Goal: Task Accomplishment & Management: Manage account settings

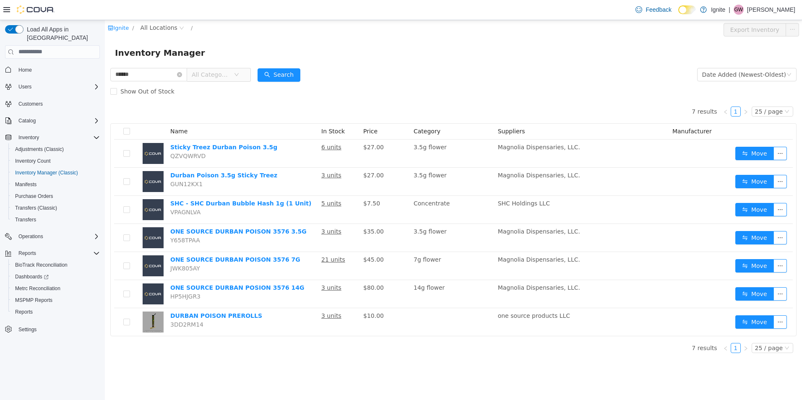
click at [201, 107] on div "7 results 1 25 / page Name In Stock Price Category Suppliers Manufacturer Stick…" at bounding box center [453, 217] width 687 height 237
click at [35, 117] on span "Catalog" at bounding box center [26, 120] width 17 height 7
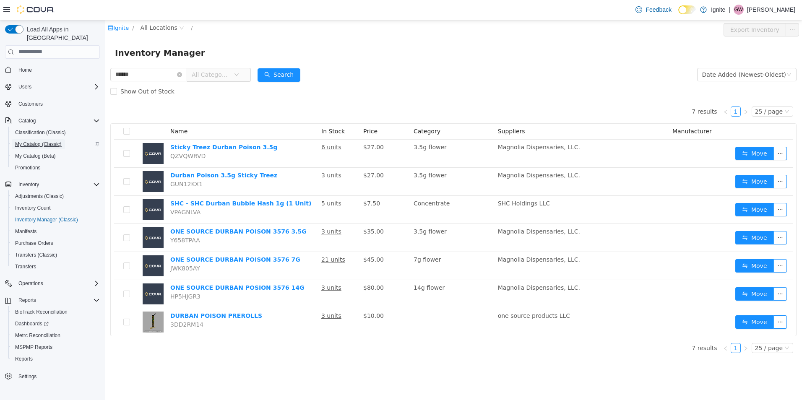
click at [36, 141] on span "My Catalog (Classic)" at bounding box center [38, 144] width 47 height 7
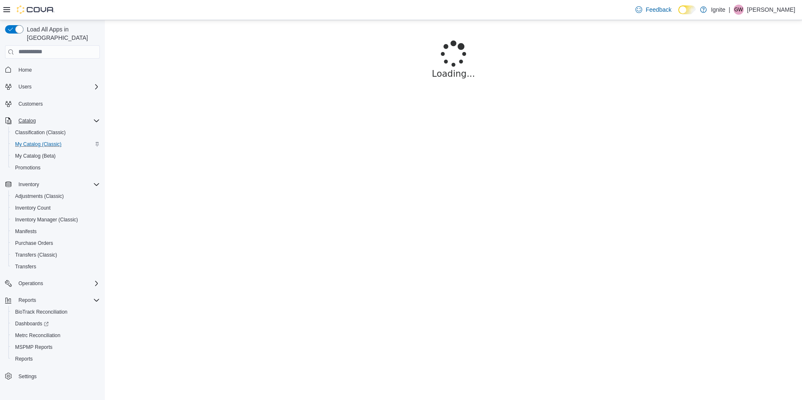
click at [778, 9] on p "[PERSON_NAME]" at bounding box center [771, 10] width 48 height 10
click at [39, 141] on span "My Catalog (Classic)" at bounding box center [38, 144] width 47 height 7
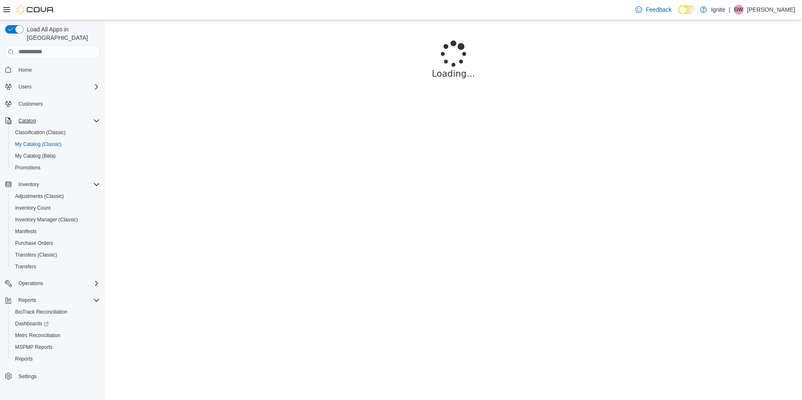
click at [756, 9] on p "[PERSON_NAME]" at bounding box center [771, 10] width 48 height 10
click at [737, 82] on span "Sign Out" at bounding box center [741, 82] width 23 height 8
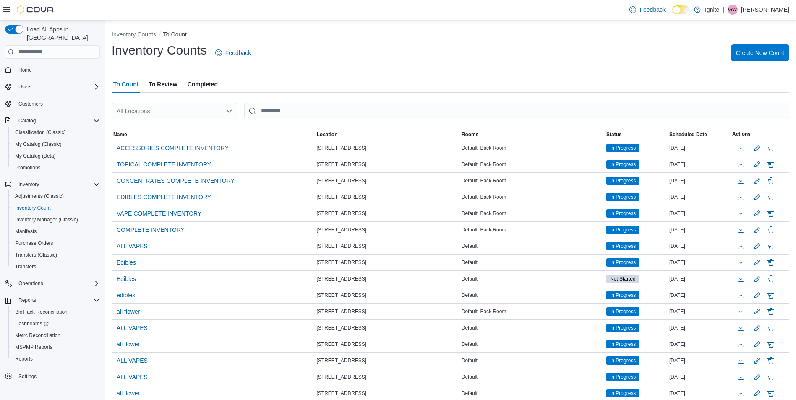
click at [226, 112] on icon "Open list of options" at bounding box center [229, 111] width 7 height 7
click at [219, 152] on div "[STREET_ADDRESS]" at bounding box center [180, 150] width 106 height 8
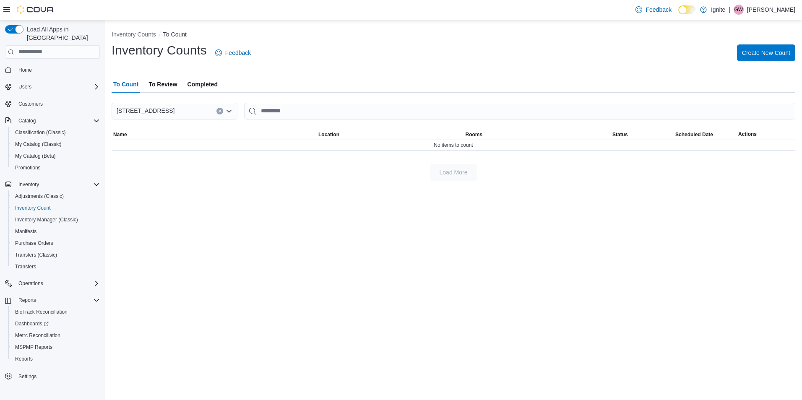
click at [166, 86] on span "To Review" at bounding box center [163, 84] width 29 height 17
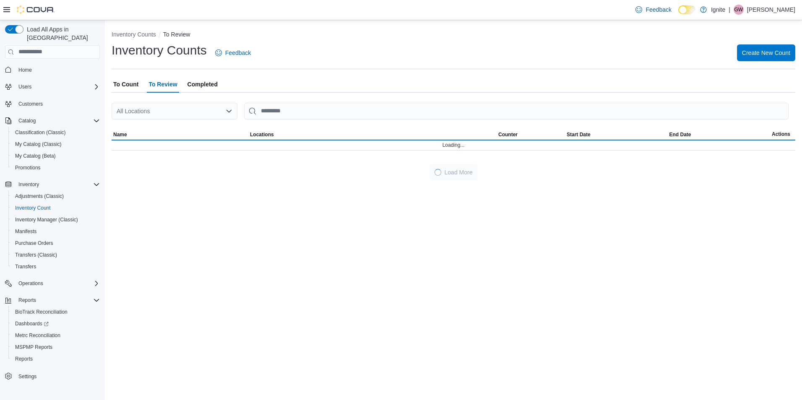
click at [133, 85] on span "To Count" at bounding box center [125, 84] width 25 height 17
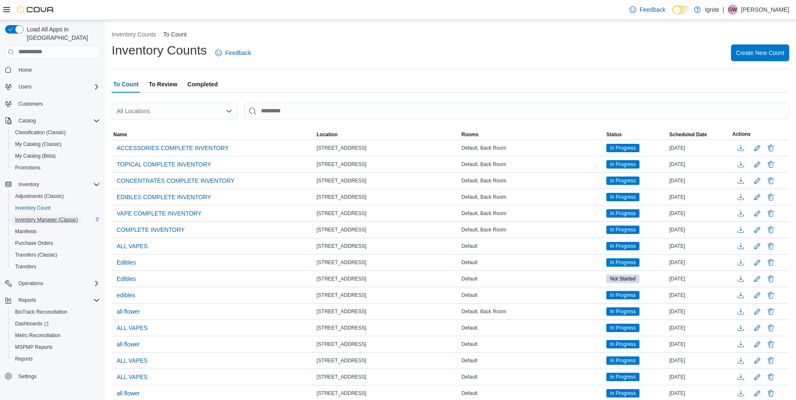
click at [47, 217] on span "Inventory Manager (Classic)" at bounding box center [46, 220] width 63 height 7
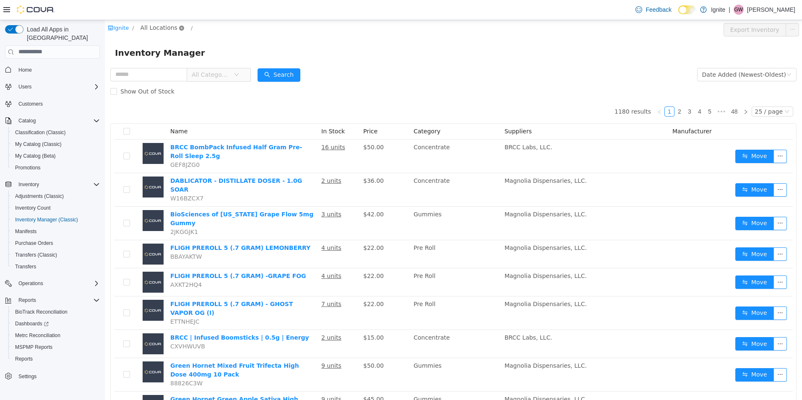
click at [179, 28] on icon "icon: close-circle" at bounding box center [181, 27] width 5 height 5
click at [167, 27] on span "All Locations" at bounding box center [159, 27] width 37 height 9
click at [180, 89] on span "[STREET_ADDRESS]" at bounding box center [188, 87] width 58 height 7
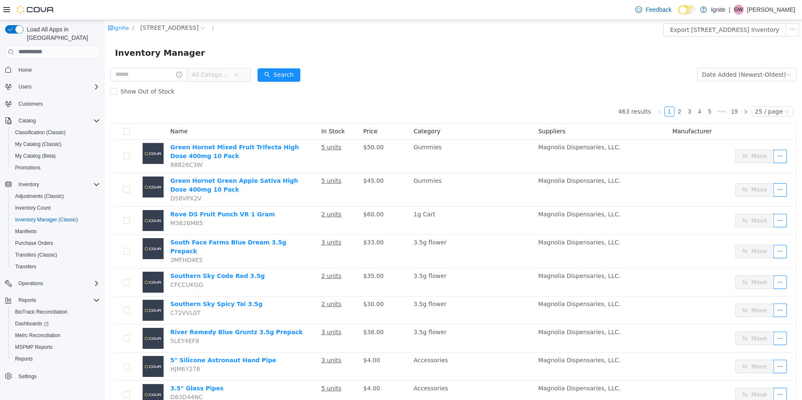
click at [242, 76] on span "All Categories" at bounding box center [215, 74] width 57 height 13
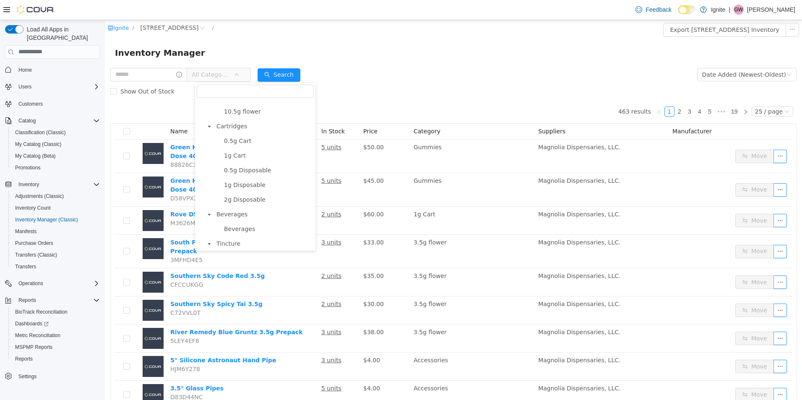
scroll to position [129, 0]
click at [227, 125] on span "Cartridges" at bounding box center [232, 124] width 31 height 7
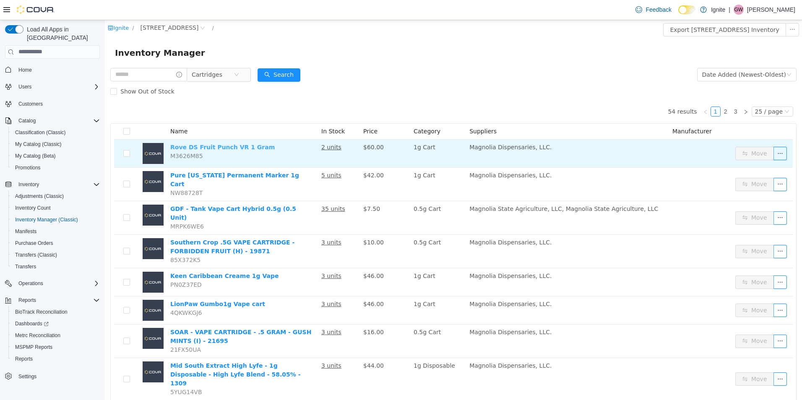
click at [220, 148] on link "Rove DS Fruit Punch VR 1 Gram" at bounding box center [222, 147] width 104 height 7
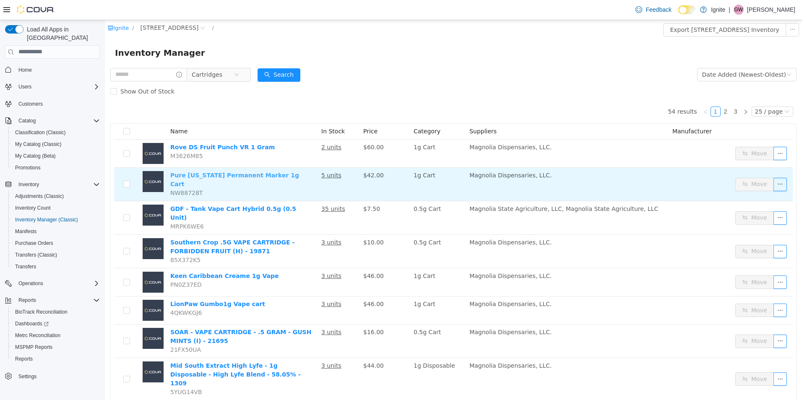
click at [256, 175] on link "Pure [US_STATE] Permanent Marker 1g Cart" at bounding box center [234, 180] width 129 height 16
click at [235, 175] on link "Pure [US_STATE] Permanent Marker 1g Cart" at bounding box center [234, 180] width 129 height 16
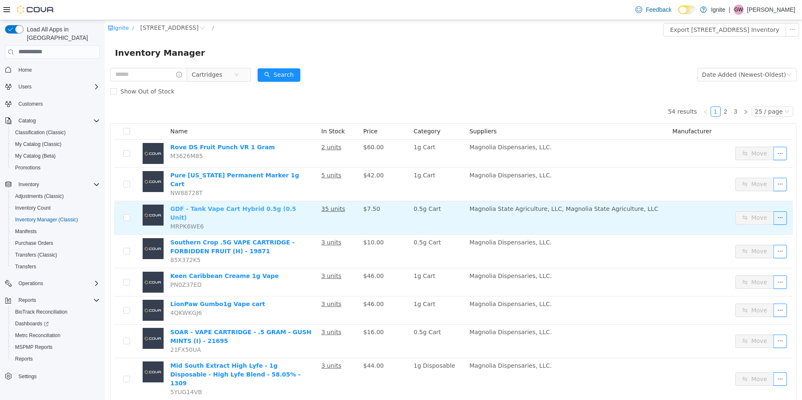
click at [246, 205] on link "GDF - Tank Vape Cart Hybrid 0.5g (0.5 Unit)" at bounding box center [233, 213] width 126 height 16
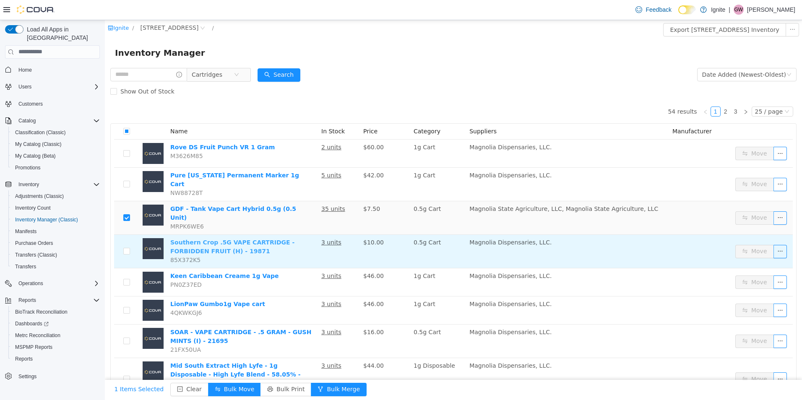
click at [271, 239] on link "Southern Crop .5G VAPE CARTRIDGE - FORBIDDEN FRUIT (H) - 19871" at bounding box center [232, 247] width 124 height 16
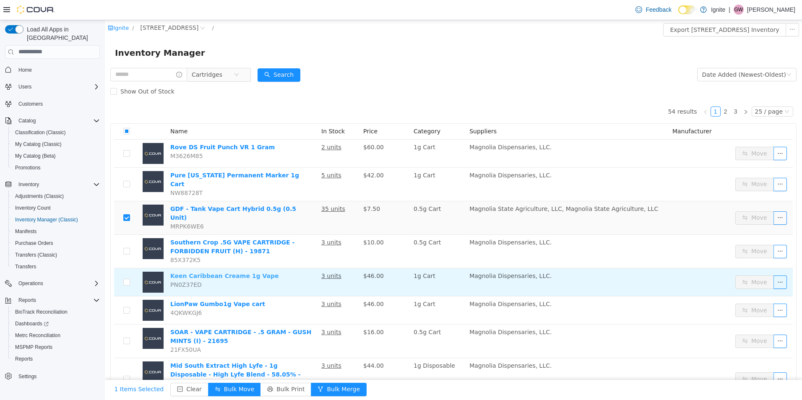
click at [219, 272] on link "Keen Caribbean Creame 1g Vape" at bounding box center [224, 275] width 108 height 7
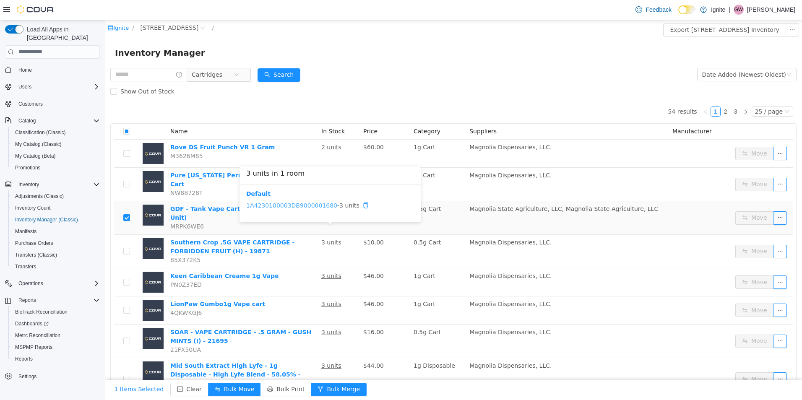
click at [316, 206] on link "1A4230100003DB9000001680" at bounding box center [291, 205] width 91 height 7
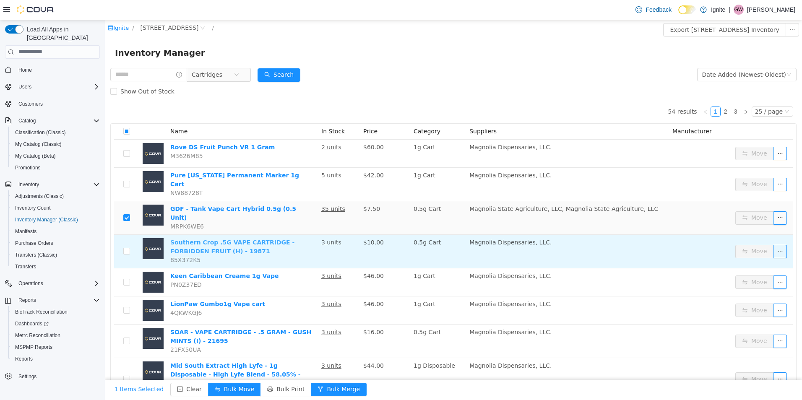
click at [245, 239] on link "Southern Crop .5G VAPE CARTRIDGE - FORBIDDEN FRUIT (H) - 19871" at bounding box center [232, 247] width 124 height 16
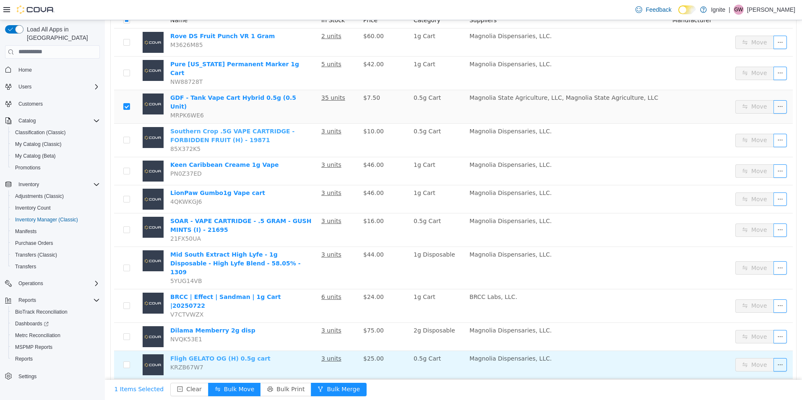
scroll to position [126, 0]
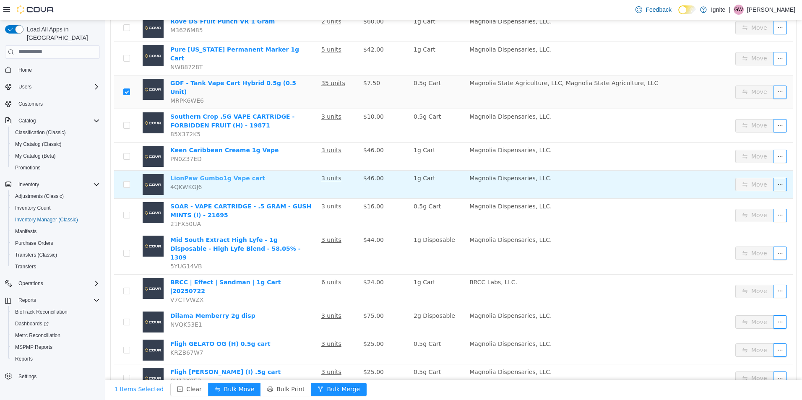
click at [233, 175] on link "LionPaw Gumbo1g Vape cart" at bounding box center [217, 178] width 95 height 7
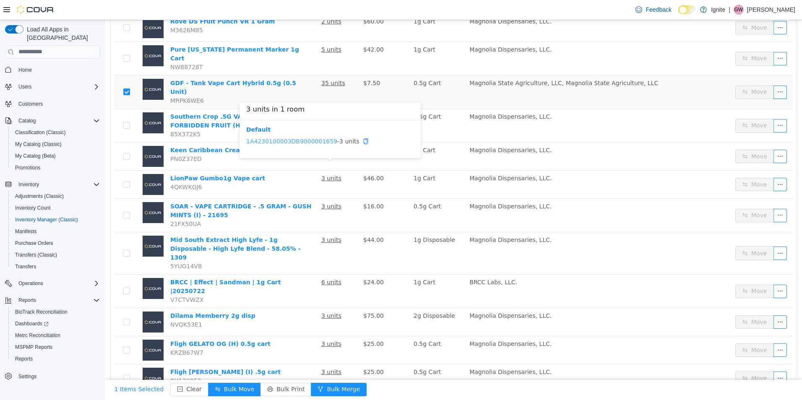
click at [322, 140] on link "1A4230100003DB9000001659" at bounding box center [291, 141] width 91 height 7
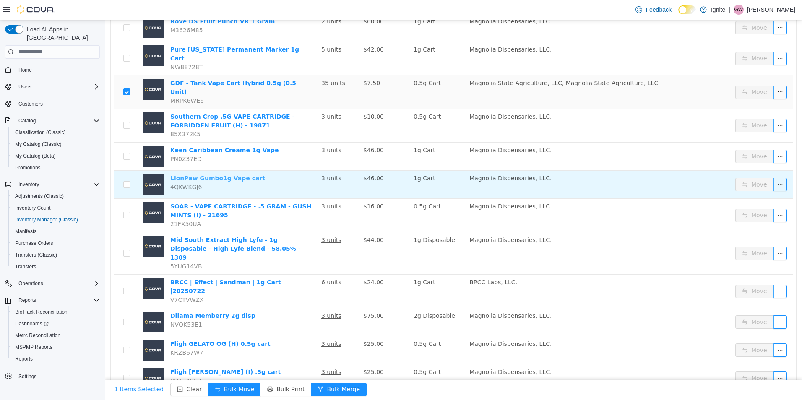
click at [204, 175] on link "LionPaw Gumbo1g Vape cart" at bounding box center [217, 178] width 95 height 7
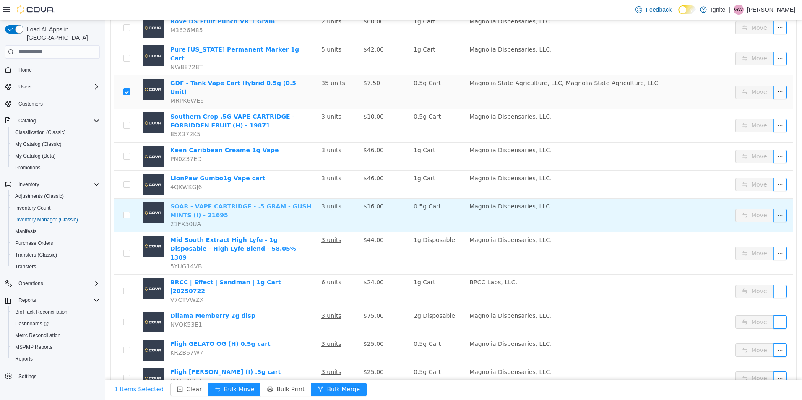
click at [272, 203] on link "SOAR - VAPE CARTRIDGE - .5 GRAM - GUSH MINTS (I) - 21695" at bounding box center [240, 211] width 141 height 16
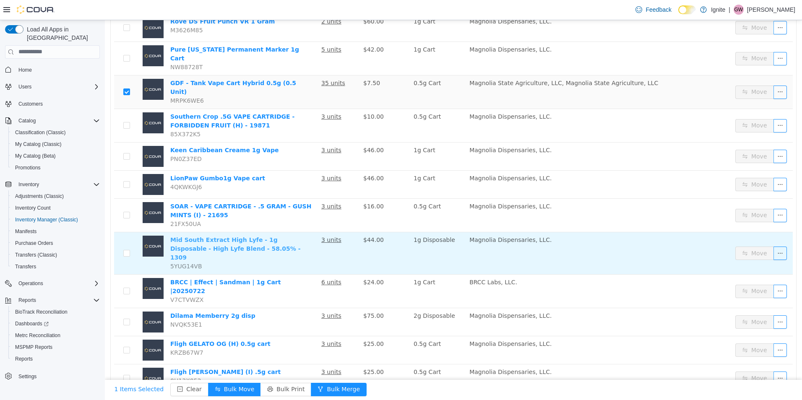
click at [232, 236] on link "Mid South Extract High Lyfe - 1g Disposable - High Lyfe Blend - 58.05% - 1309" at bounding box center [235, 248] width 131 height 24
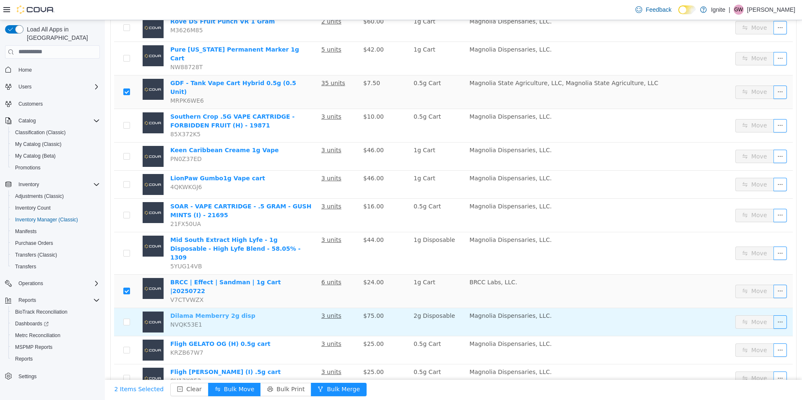
click at [208, 312] on link "Dilama Memberry 2g disp" at bounding box center [212, 315] width 85 height 7
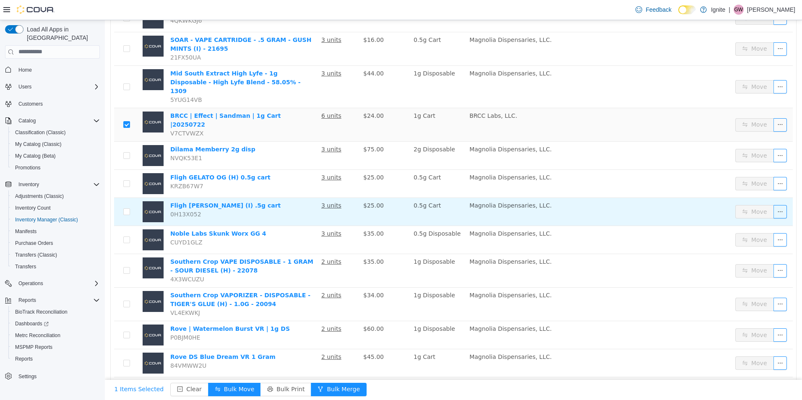
scroll to position [294, 0]
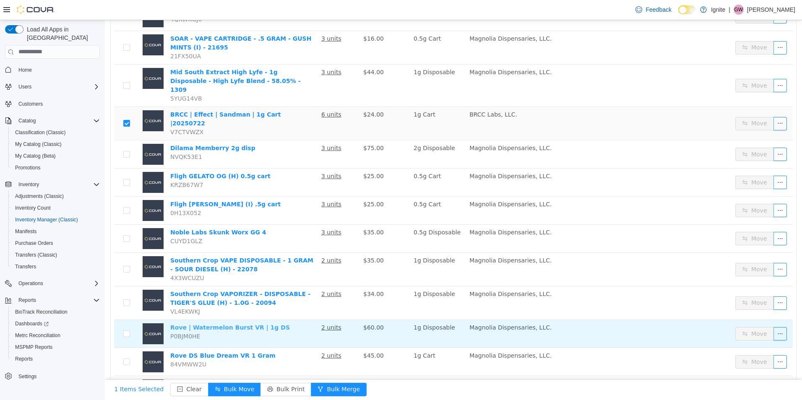
click at [226, 324] on link "Rove | Watermelon Burst VR | 1g DS" at bounding box center [230, 327] width 120 height 7
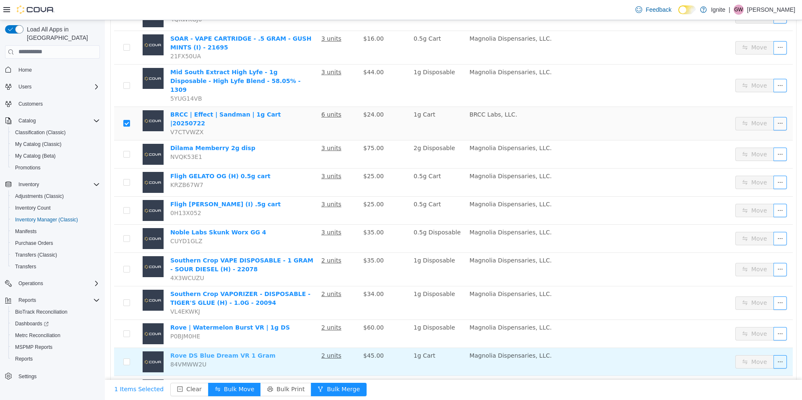
click at [208, 352] on link "Rove DS Blue Dream VR 1 Gram" at bounding box center [222, 355] width 105 height 7
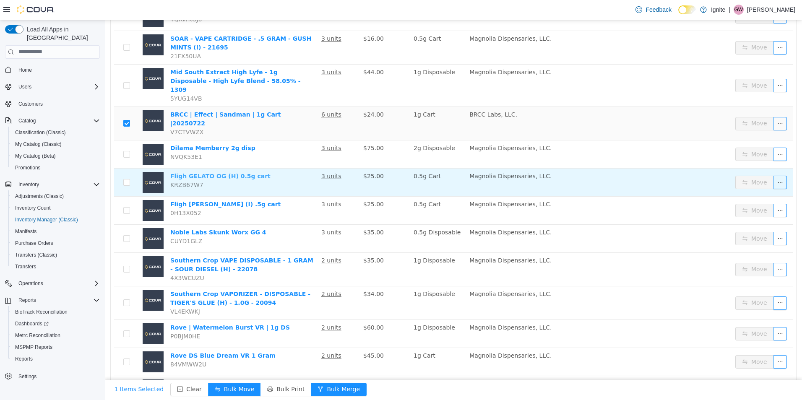
click at [196, 172] on link "Fligh GELATO OG (H) 0.5g cart" at bounding box center [220, 175] width 100 height 7
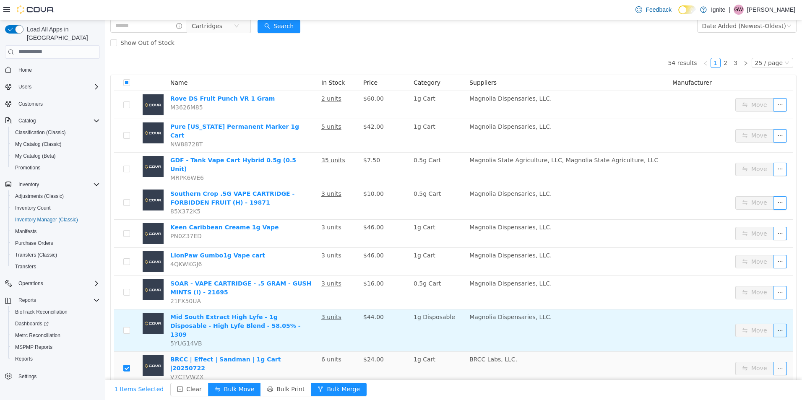
scroll to position [0, 0]
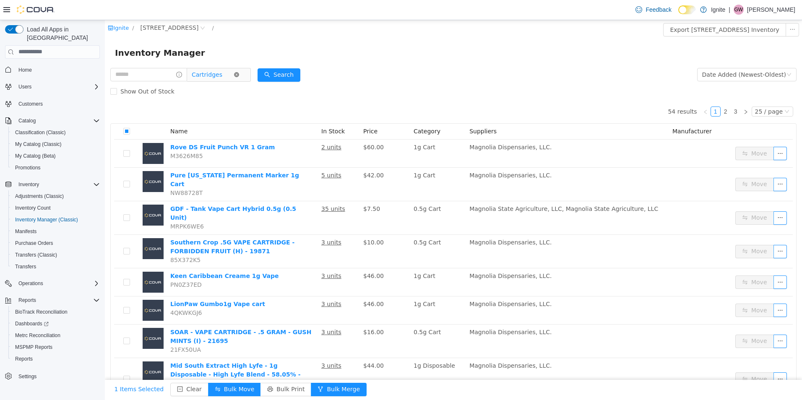
click at [239, 74] on icon "icon: close-circle" at bounding box center [236, 74] width 5 height 5
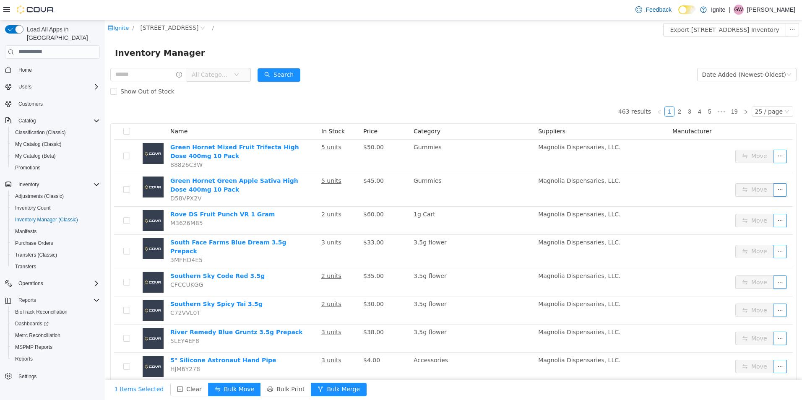
click at [239, 77] on icon "icon: down" at bounding box center [236, 74] width 5 height 5
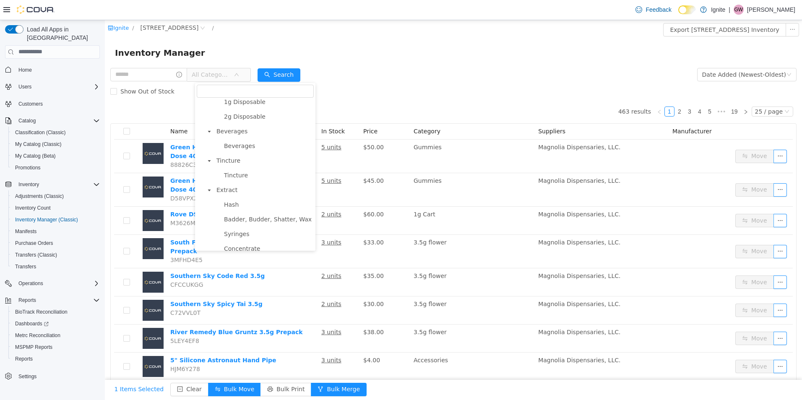
scroll to position [255, 0]
click at [227, 149] on span "Extract" at bounding box center [227, 145] width 21 height 7
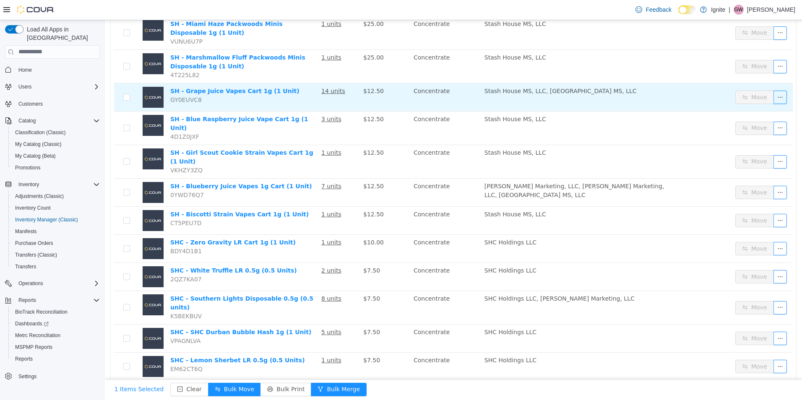
scroll to position [210, 0]
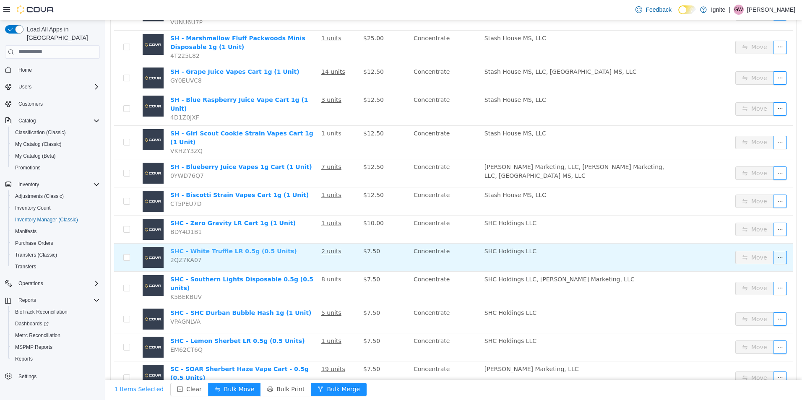
click at [244, 248] on link "SHC - White Truffle LR 0.5g (0.5 Units)" at bounding box center [233, 251] width 127 height 7
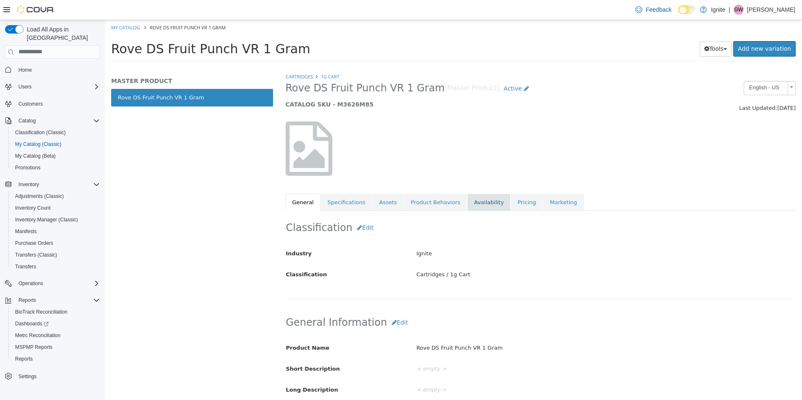
click at [467, 202] on link "Availability" at bounding box center [488, 202] width 43 height 18
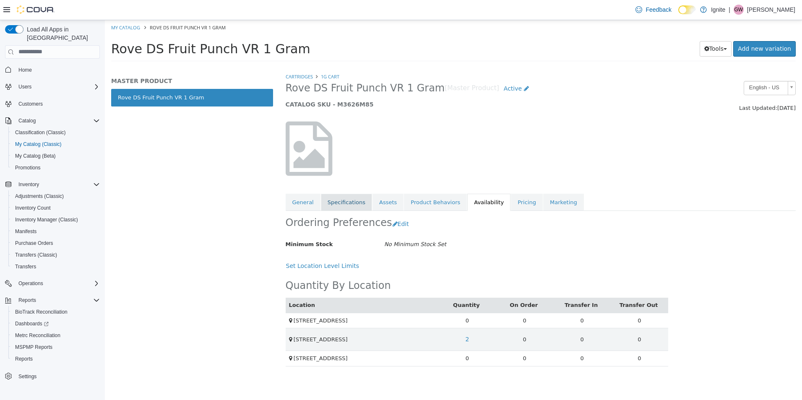
click at [345, 204] on link "Specifications" at bounding box center [346, 202] width 51 height 18
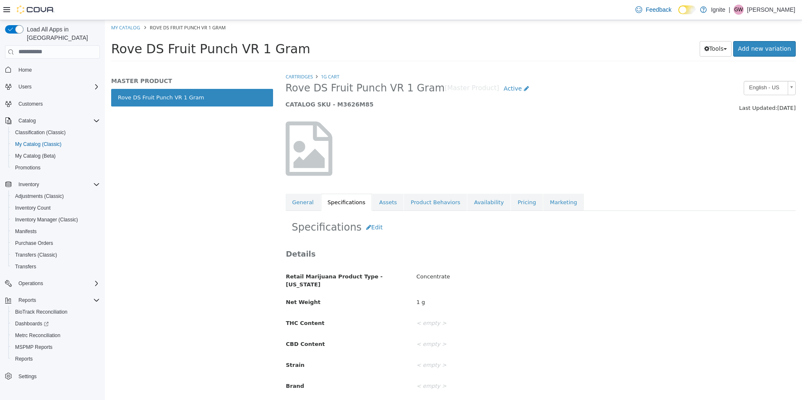
scroll to position [13, 0]
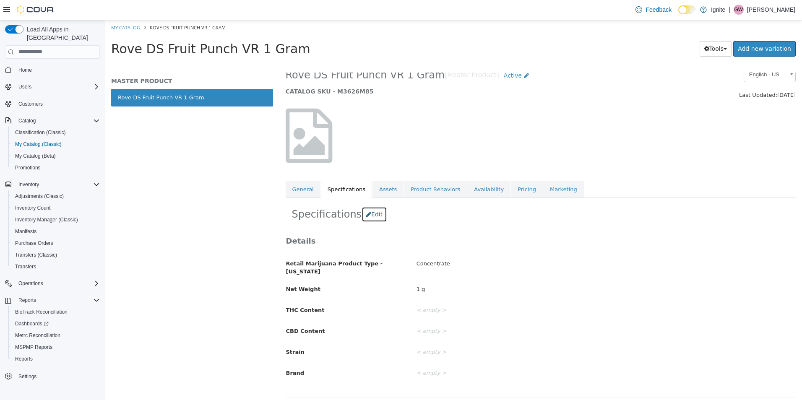
click at [364, 215] on button "Edit" at bounding box center [375, 214] width 26 height 16
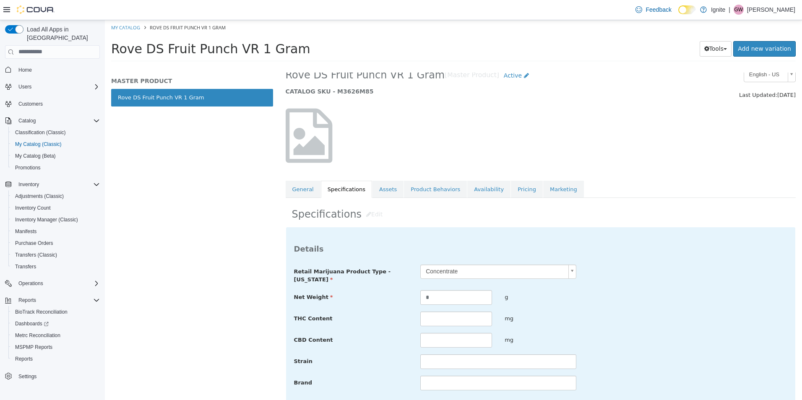
click at [568, 66] on body "**********" at bounding box center [453, 43] width 697 height 47
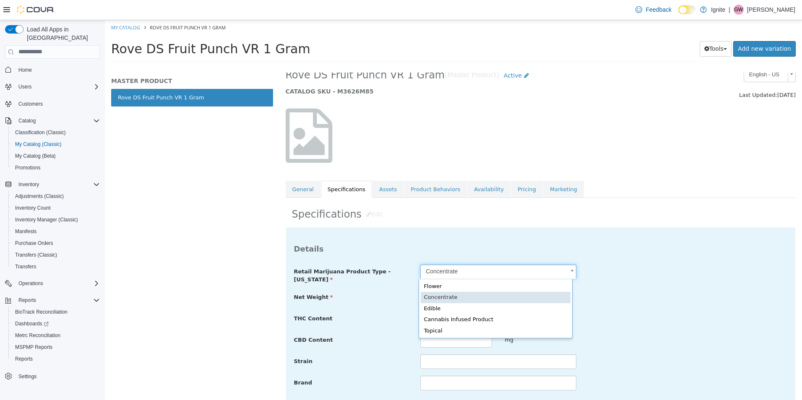
scroll to position [0, 3]
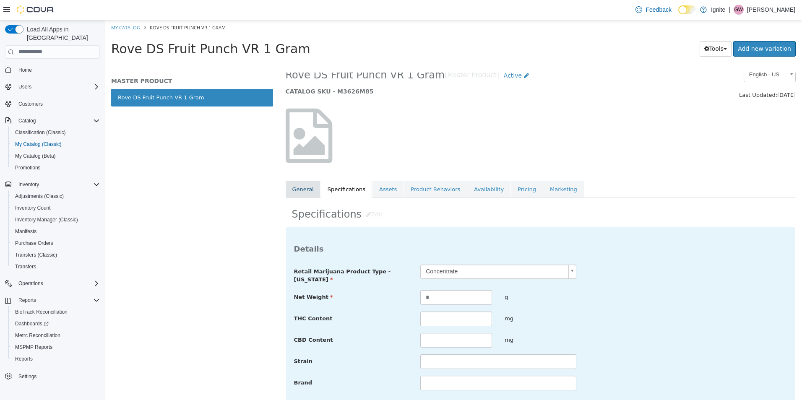
click at [311, 192] on link "General" at bounding box center [303, 189] width 35 height 18
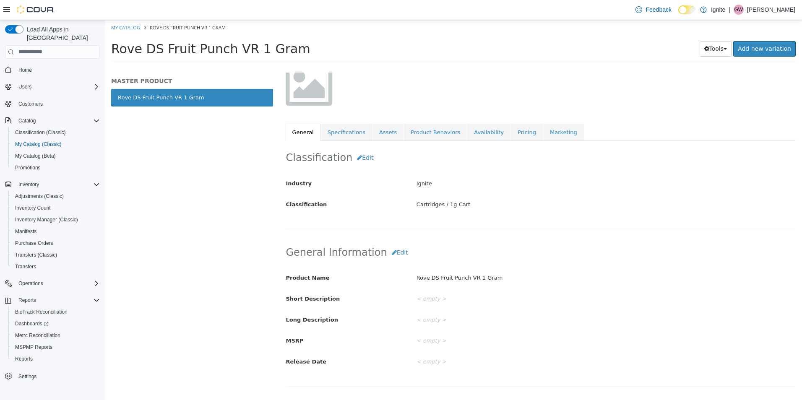
scroll to position [28, 0]
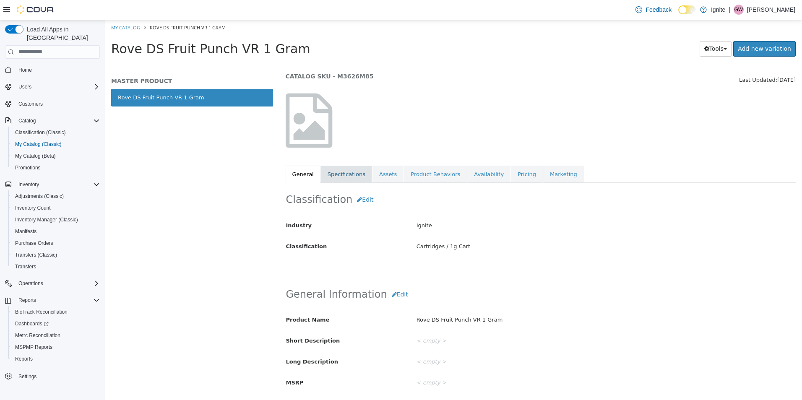
click at [347, 175] on link "Specifications" at bounding box center [346, 174] width 51 height 18
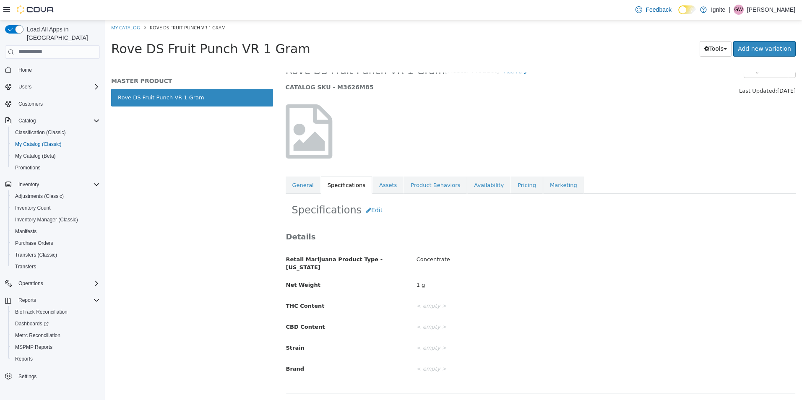
scroll to position [13, 0]
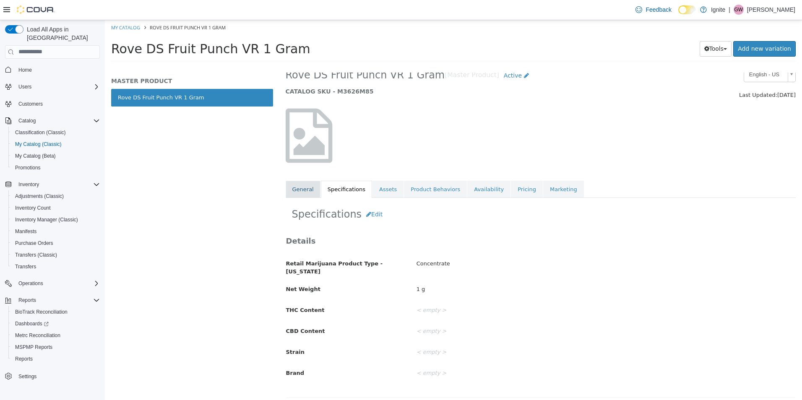
click at [305, 194] on link "General" at bounding box center [303, 189] width 35 height 18
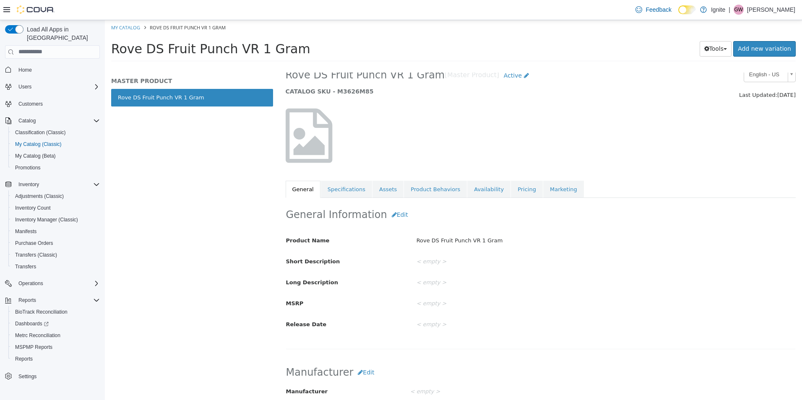
scroll to position [28, 0]
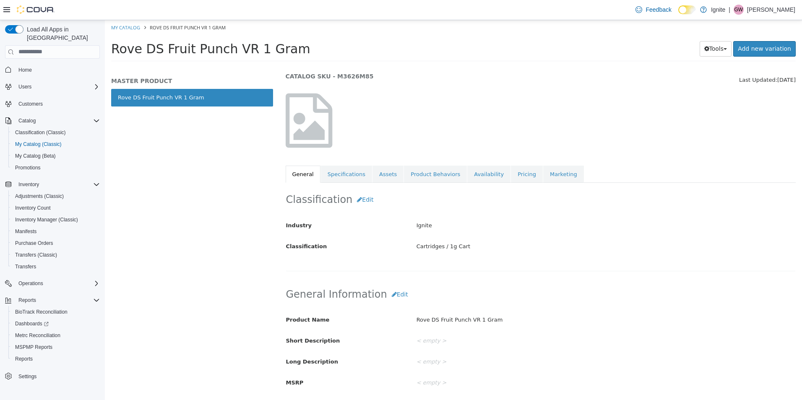
click at [309, 176] on link "General" at bounding box center [303, 174] width 35 height 18
click at [436, 174] on link "Product Behaviors" at bounding box center [435, 174] width 63 height 18
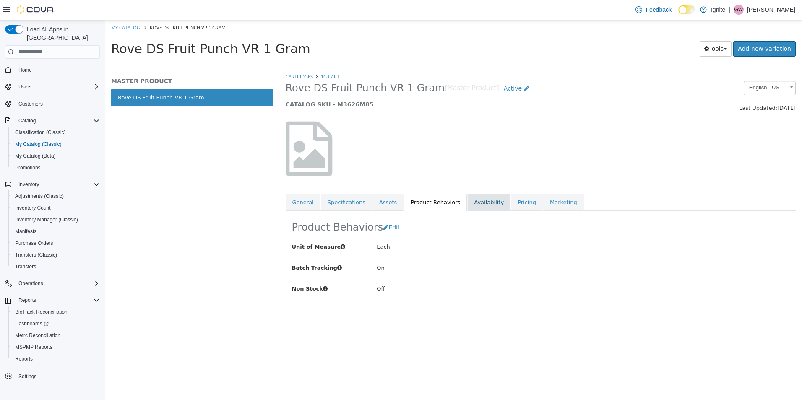
click at [479, 201] on link "Availability" at bounding box center [488, 202] width 43 height 18
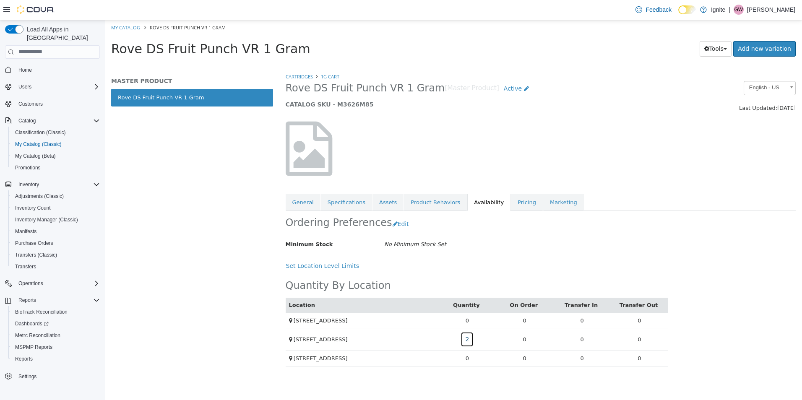
click at [467, 341] on link "2" at bounding box center [467, 340] width 13 height 16
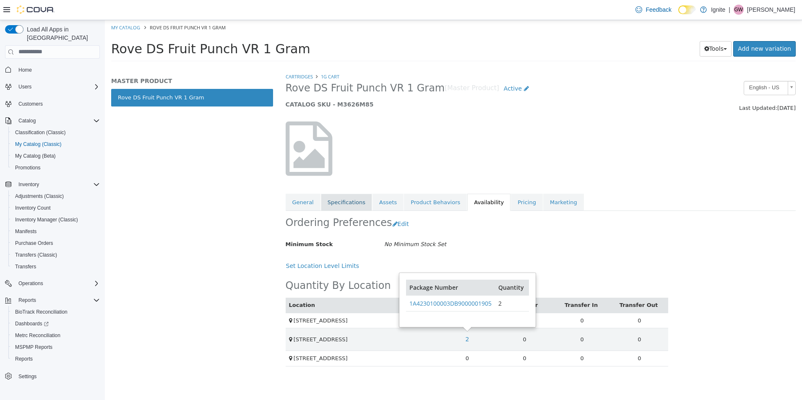
click at [355, 206] on link "Specifications" at bounding box center [346, 202] width 51 height 18
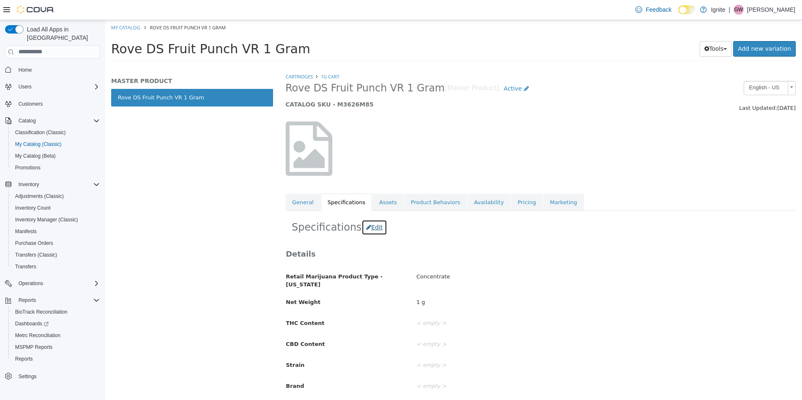
click at [365, 229] on button "Edit" at bounding box center [375, 227] width 26 height 16
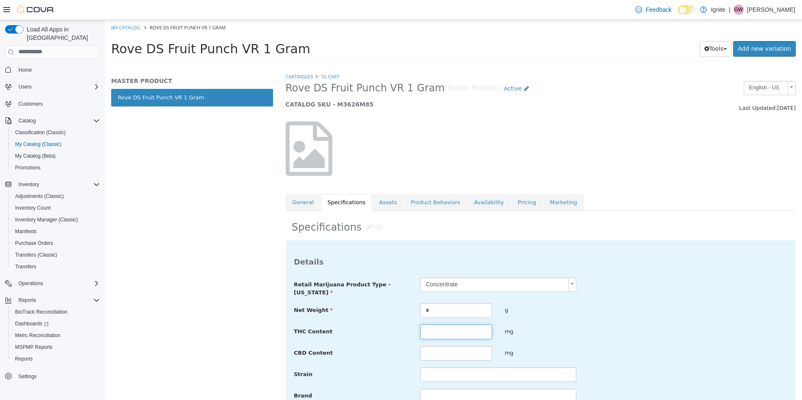
click at [426, 335] on input "text" at bounding box center [456, 331] width 72 height 15
type input "*****"
click at [444, 350] on input "text" at bounding box center [456, 353] width 72 height 15
type input "***"
click at [444, 376] on input "text" at bounding box center [498, 374] width 156 height 15
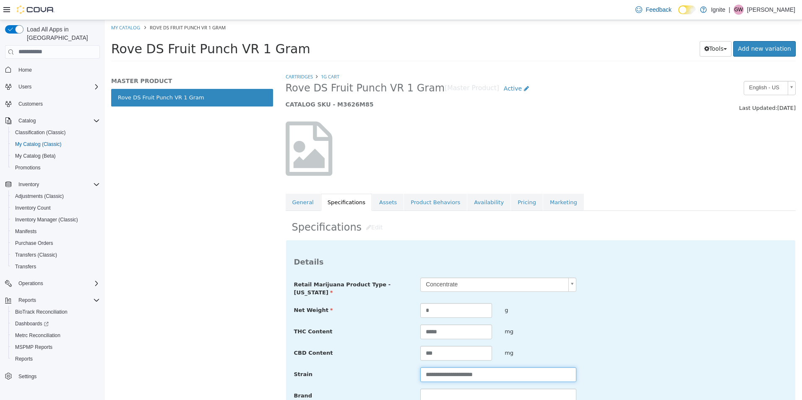
type input "**********"
click at [481, 393] on input "text" at bounding box center [498, 396] width 156 height 15
type input "****"
drag, startPoint x: 657, startPoint y: 352, endPoint x: 647, endPoint y: 334, distance: 19.5
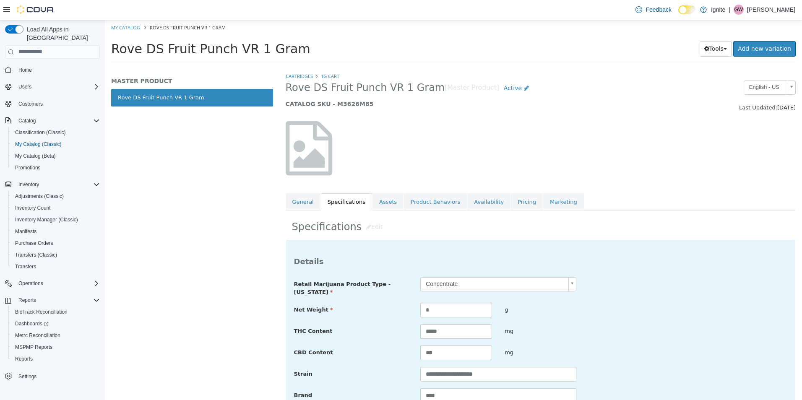
click at [657, 351] on div "CBD Content *** mg" at bounding box center [541, 352] width 506 height 15
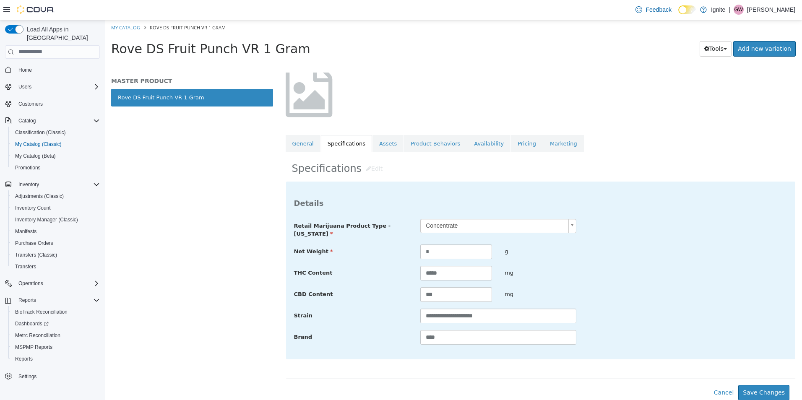
scroll to position [60, 0]
click at [755, 390] on button "Save Changes" at bounding box center [764, 392] width 51 height 16
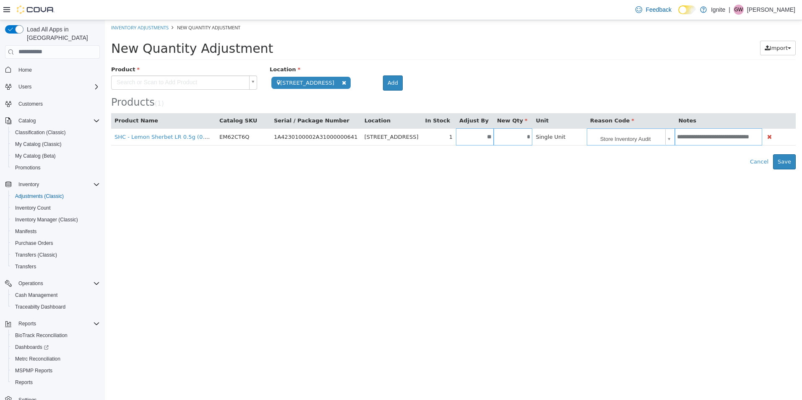
click at [345, 82] on span at bounding box center [343, 82] width 9 height 9
click at [345, 82] on button "Search" at bounding box center [343, 82] width 146 height 15
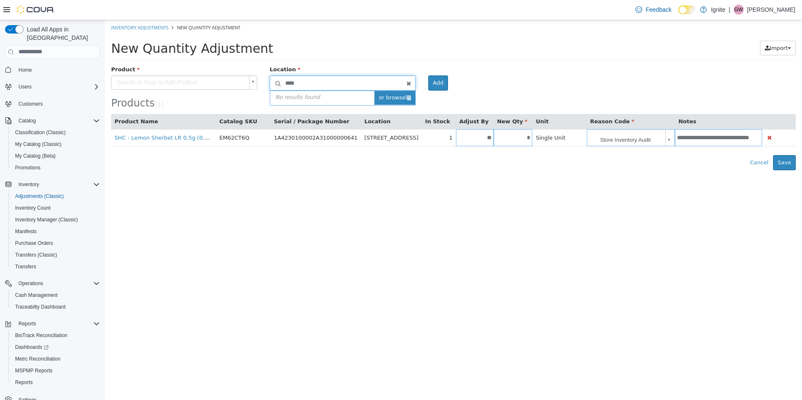
click at [396, 100] on span "or browse" at bounding box center [394, 97] width 41 height 14
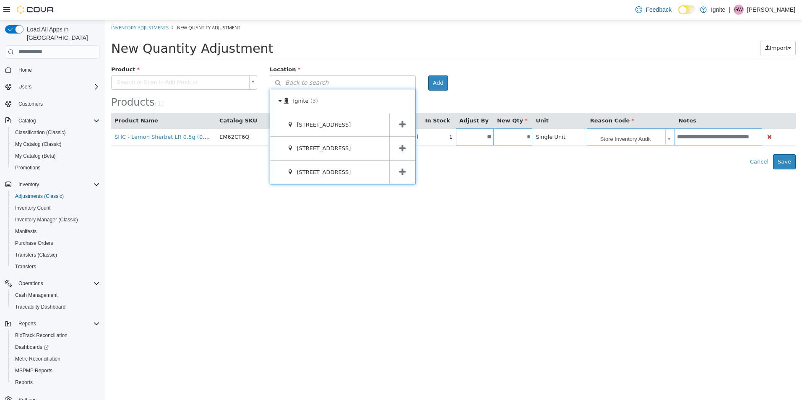
click at [402, 149] on icon at bounding box center [402, 148] width 6 height 8
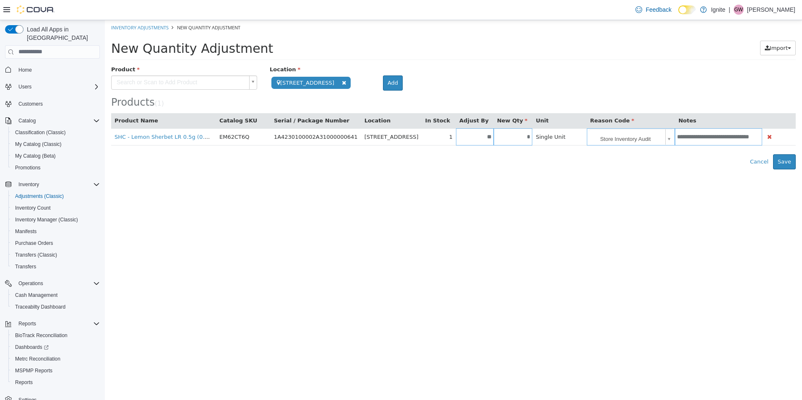
click at [360, 49] on div "New Quantity Adjustment" at bounding box center [384, 47] width 546 height 15
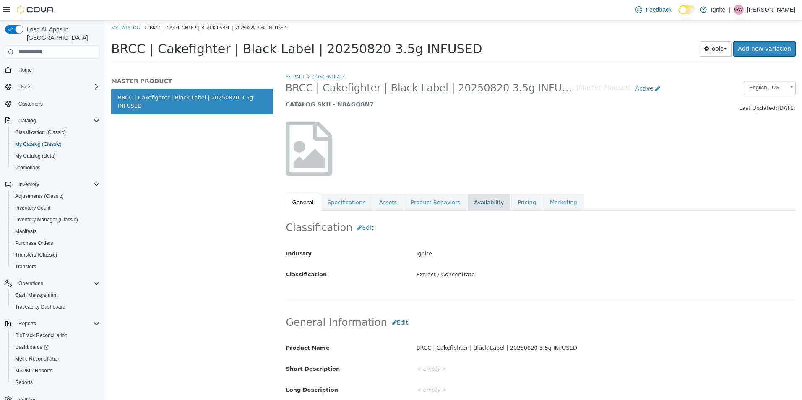
click at [482, 208] on link "Availability" at bounding box center [488, 202] width 43 height 18
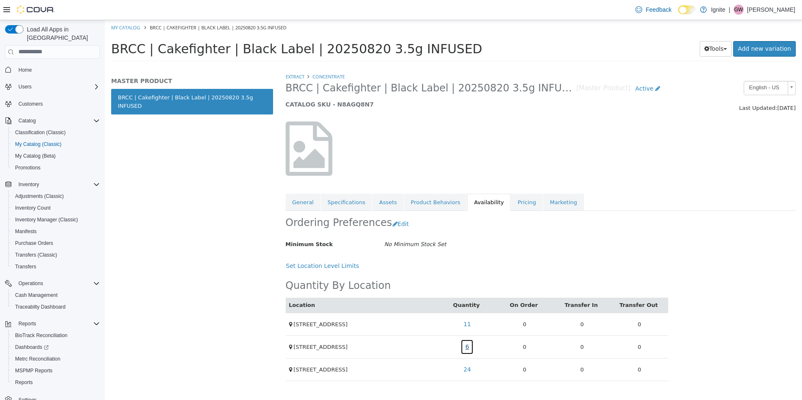
click at [466, 347] on link "6" at bounding box center [467, 347] width 13 height 16
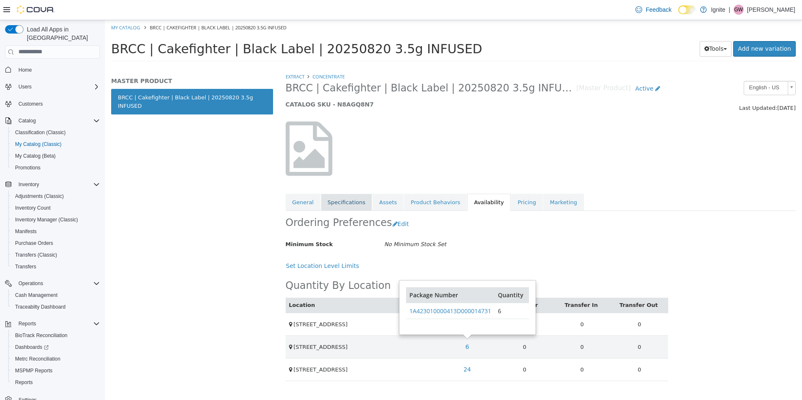
click at [340, 201] on link "Specifications" at bounding box center [346, 202] width 51 height 18
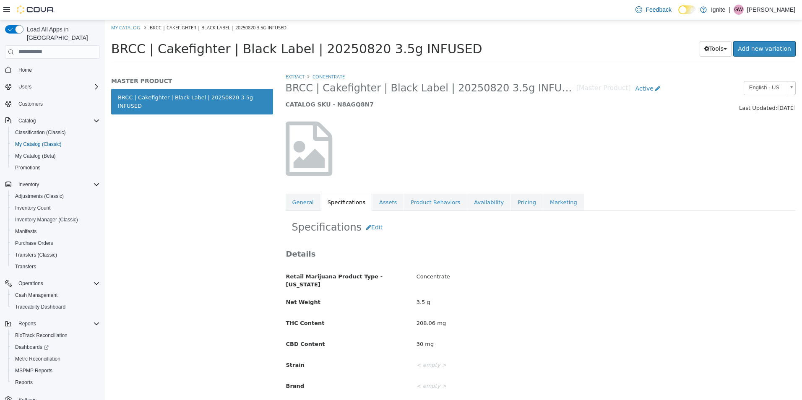
click at [430, 165] on div at bounding box center [366, 152] width 174 height 63
click at [120, 26] on link "My Catalog" at bounding box center [125, 27] width 29 height 6
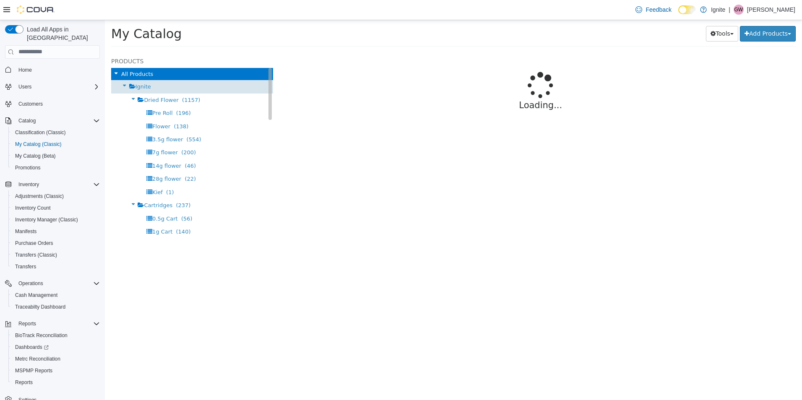
select select "**********"
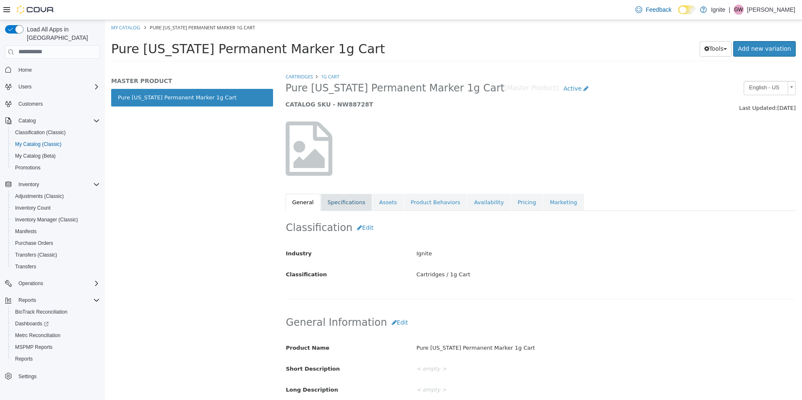
click at [337, 203] on link "Specifications" at bounding box center [346, 202] width 51 height 18
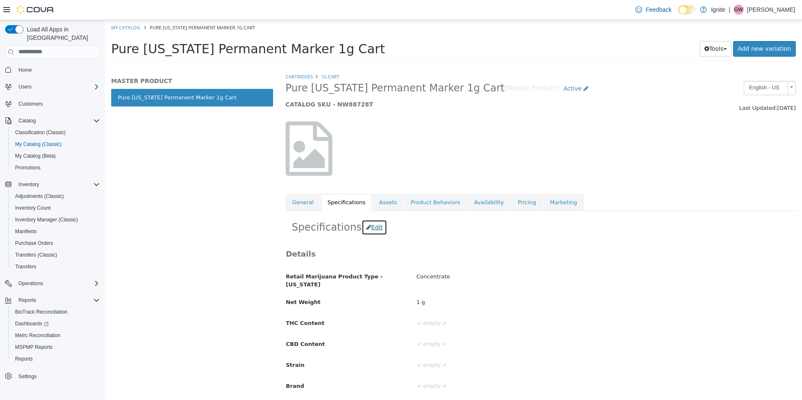
click at [369, 230] on button "Edit" at bounding box center [375, 227] width 26 height 16
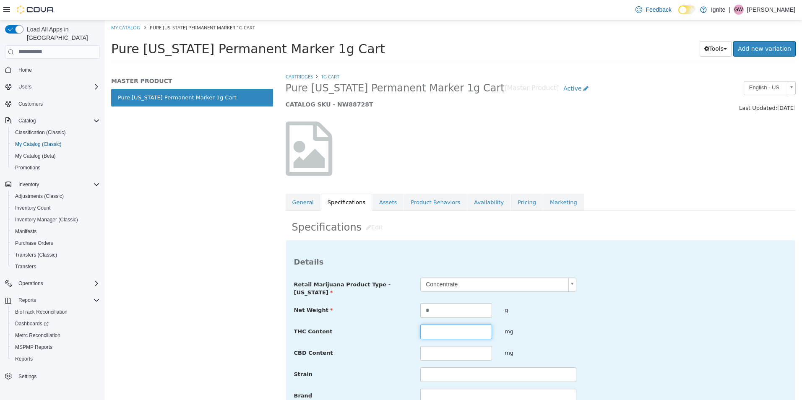
click at [450, 333] on input "text" at bounding box center [456, 331] width 72 height 15
type input "******"
click at [452, 354] on input "text" at bounding box center [456, 353] width 72 height 15
type input "*****"
click at [672, 329] on div "THC Content ****** mg" at bounding box center [541, 331] width 506 height 15
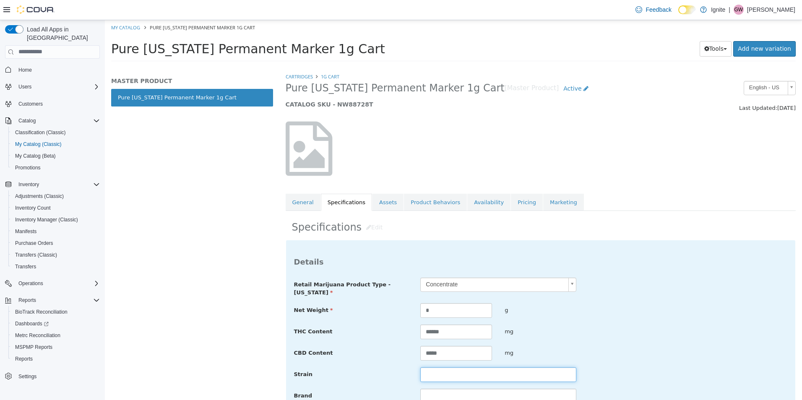
click at [549, 374] on input "text" at bounding box center [498, 374] width 156 height 15
type input "*"
type input "**********"
click at [508, 397] on input "text" at bounding box center [498, 396] width 156 height 15
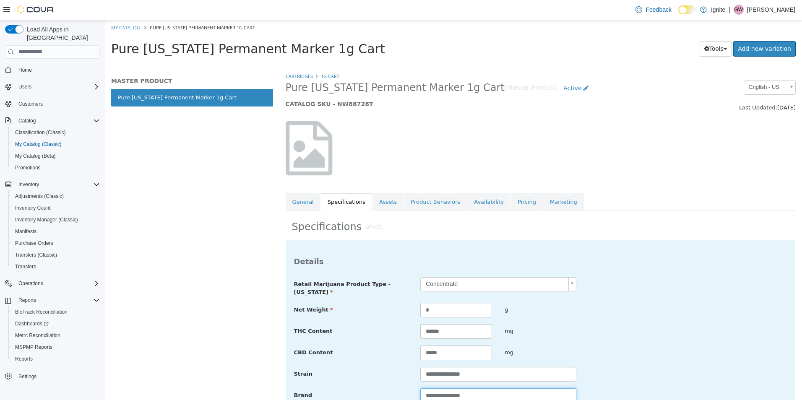
type input "**********"
click at [603, 340] on div "**********" at bounding box center [541, 340] width 494 height 126
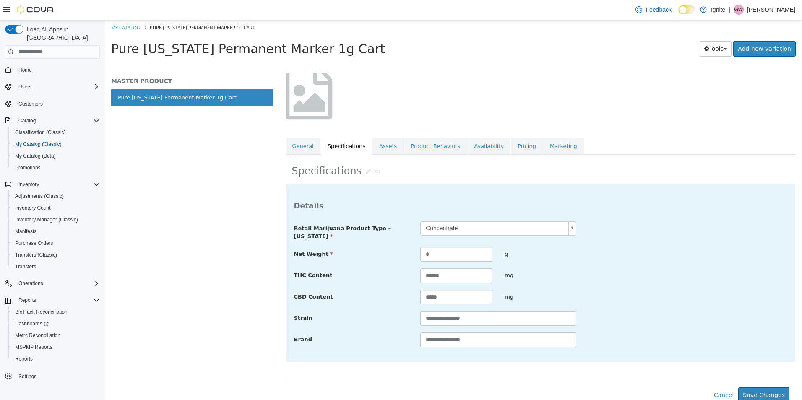
scroll to position [60, 0]
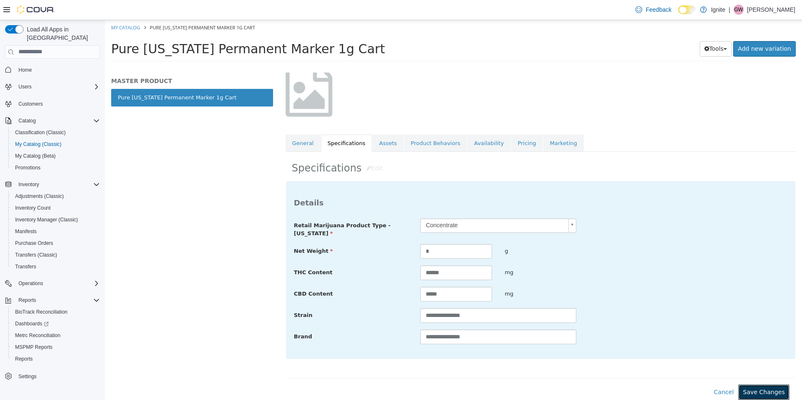
click at [754, 388] on button "Save Changes" at bounding box center [764, 392] width 51 height 16
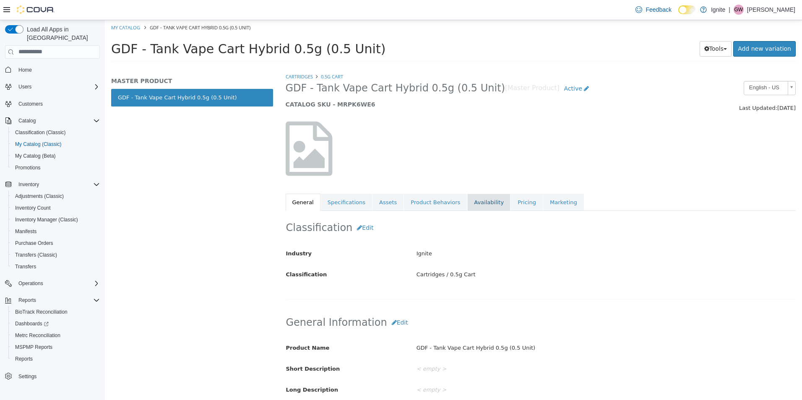
click at [467, 206] on link "Availability" at bounding box center [488, 202] width 43 height 18
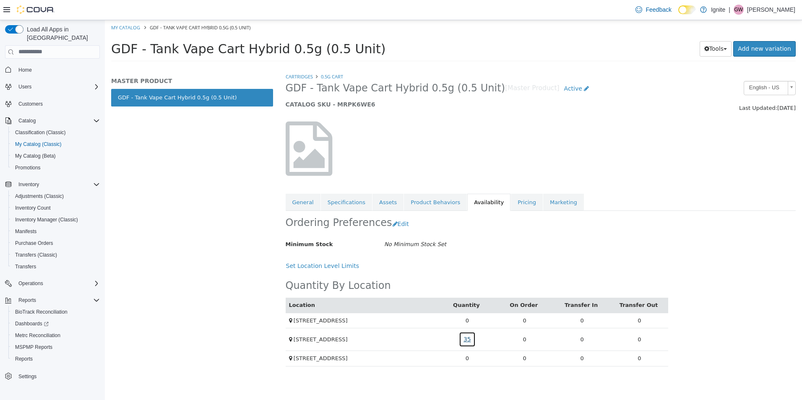
click at [468, 342] on link "35" at bounding box center [467, 340] width 17 height 16
